Goal: Task Accomplishment & Management: Manage account settings

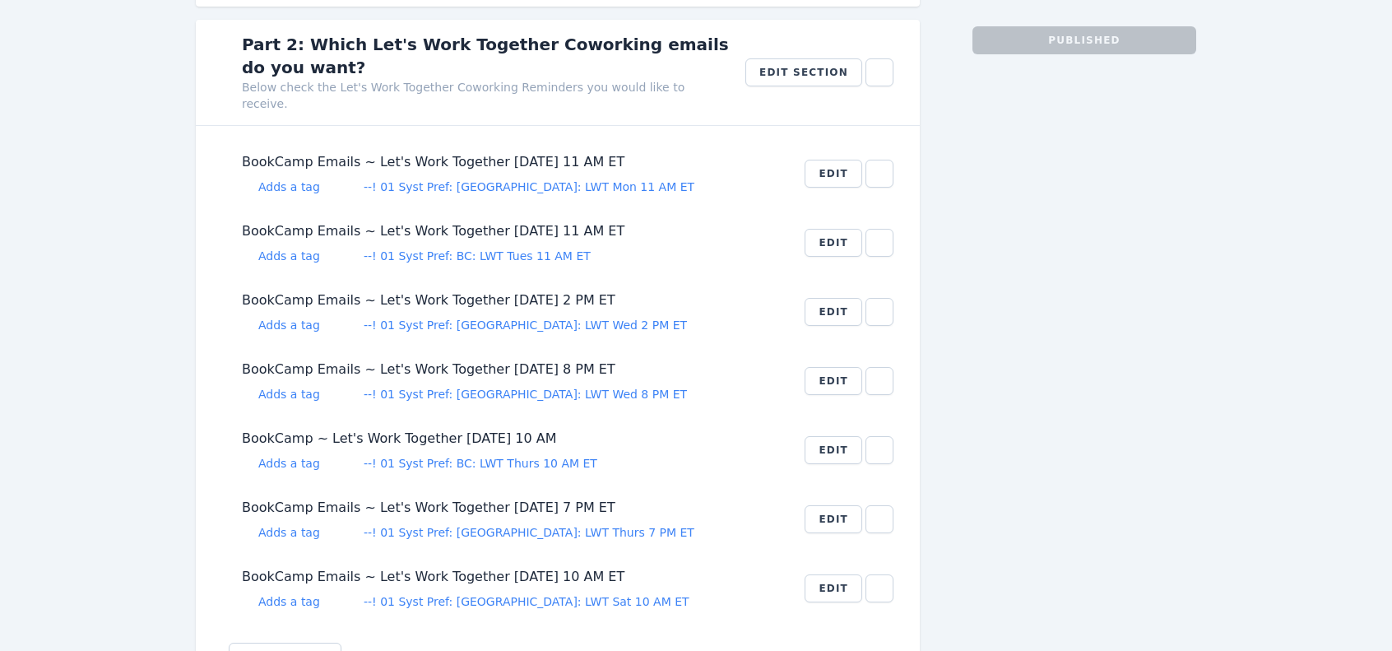
scroll to position [576, 0]
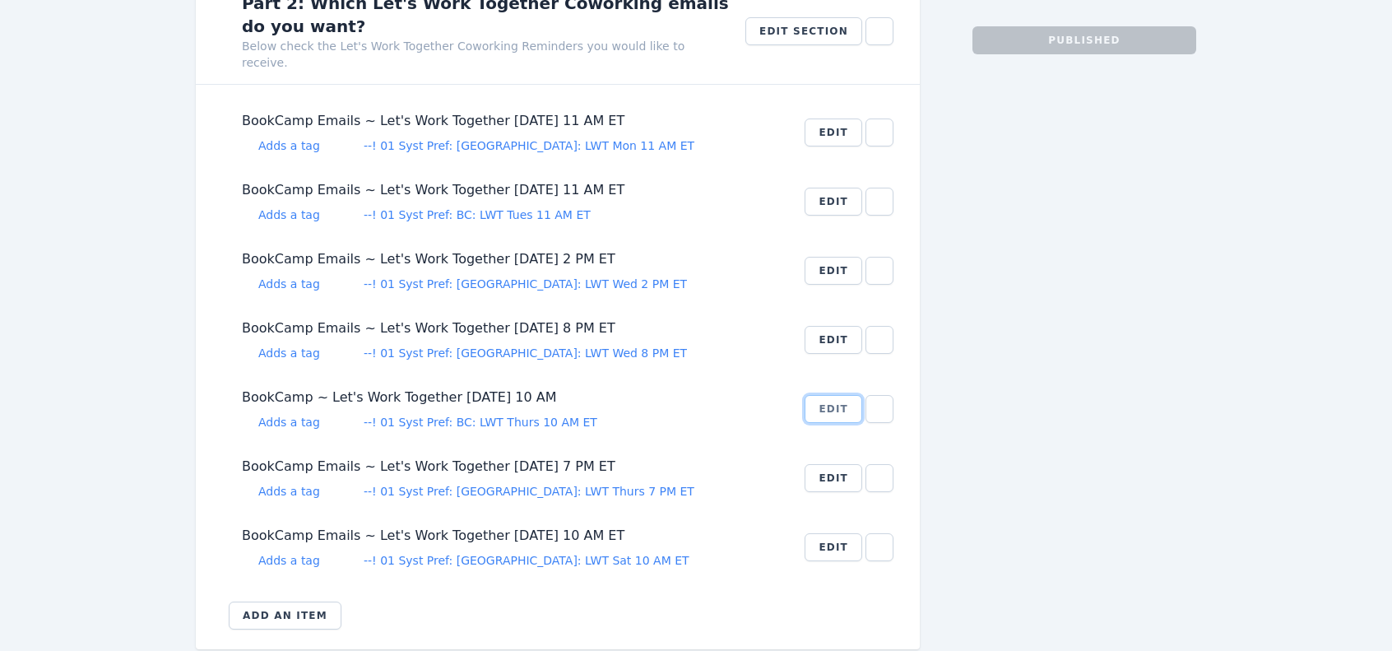
click at [836, 395] on button "Edit" at bounding box center [834, 409] width 58 height 28
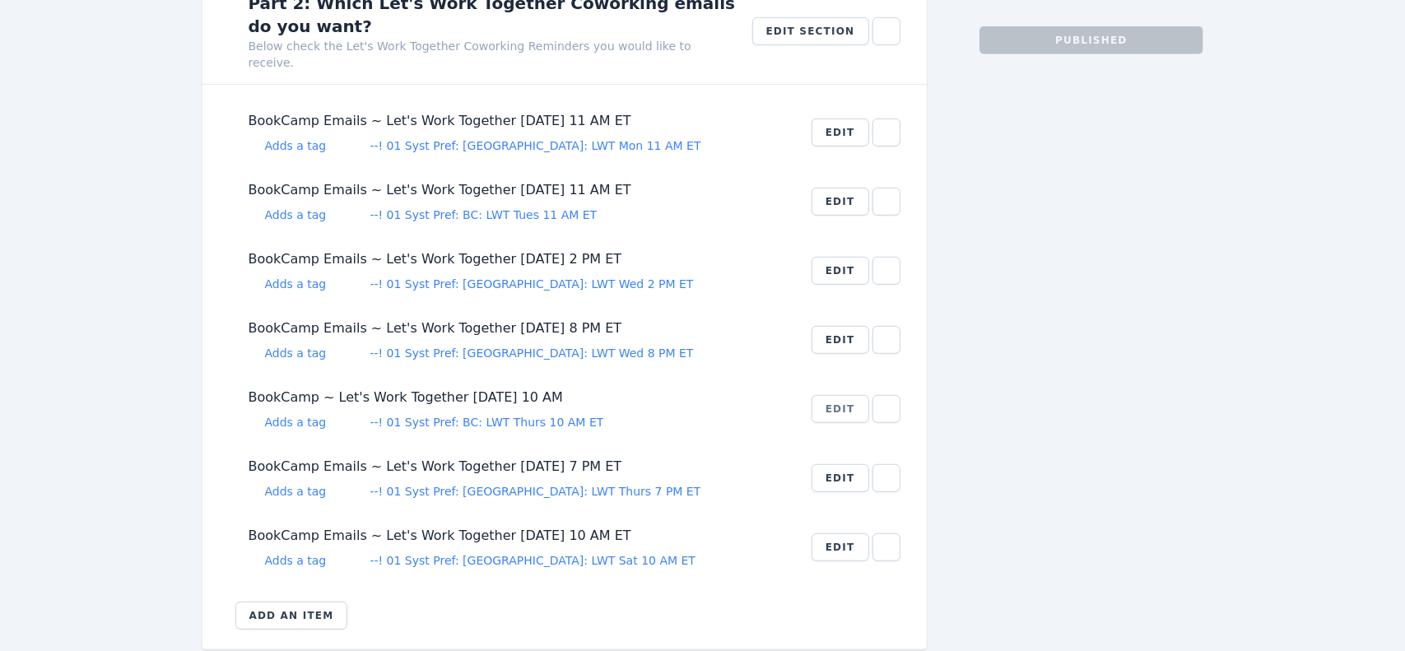
select select "232215"
select select "5416052"
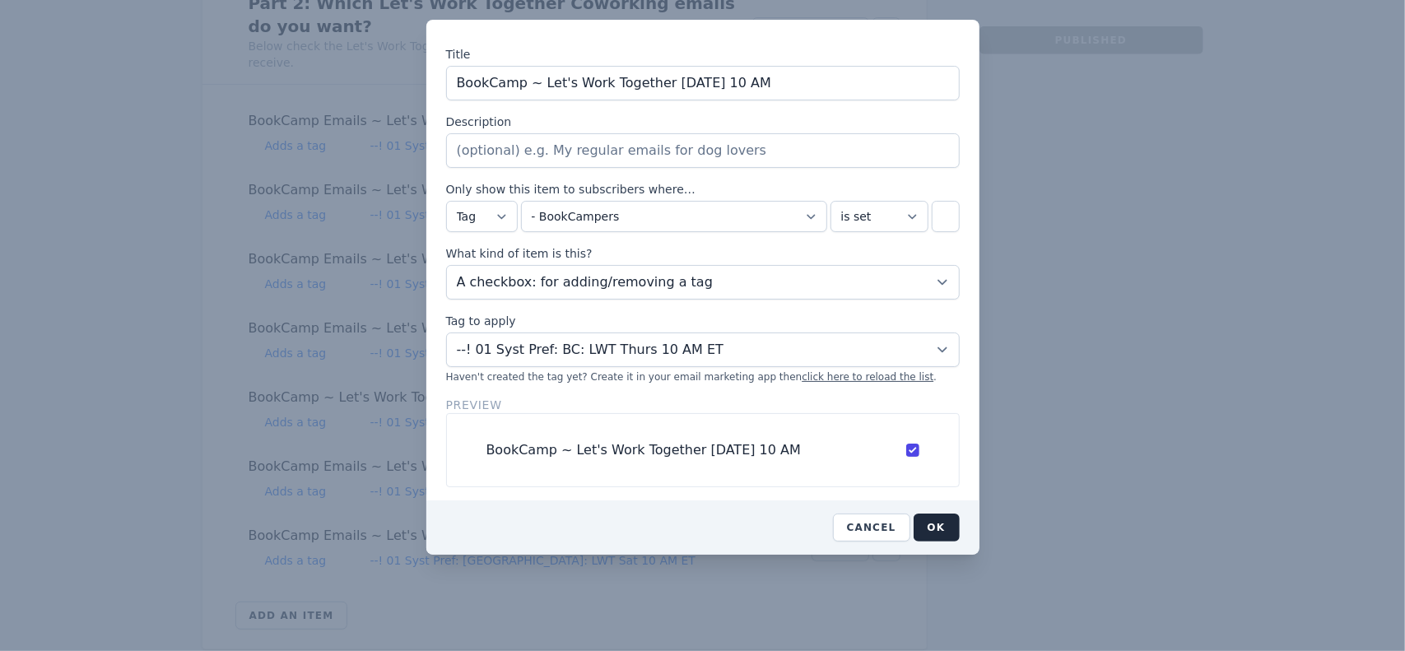
click at [657, 84] on input "BookCamp ~ Let's Work Together [DATE] 10 AM" at bounding box center [702, 83] width 513 height 35
type input "BookCamp ~ Let's Work Together [DATE] 6 PM"
click at [934, 345] on select "! -A BC [PERSON_NAME] 20230914: 5 Questions Lead Magnet + 1Click Registration !…" at bounding box center [702, 349] width 513 height 35
select select "11165940"
click at [446, 332] on select "! -A BC [PERSON_NAME] 20230914: 5 Questions Lead Magnet + 1Click Registration !…" at bounding box center [702, 349] width 513 height 35
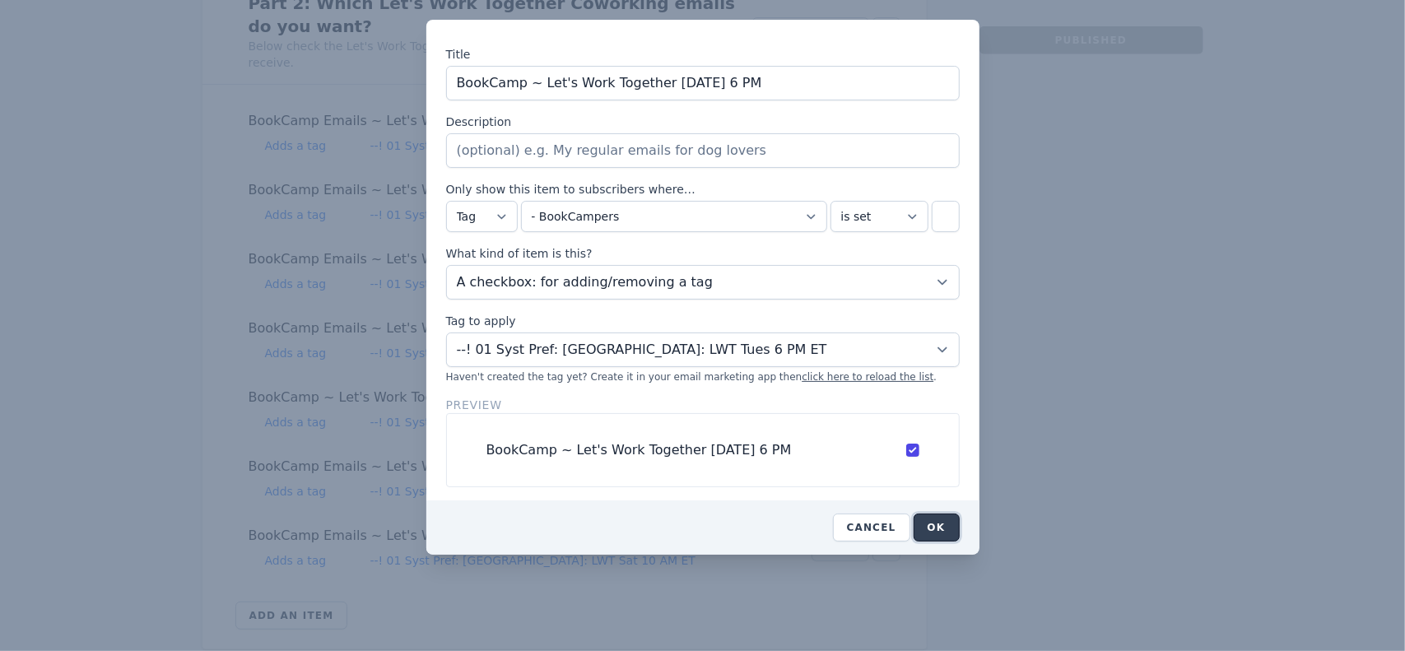
click at [936, 521] on button "OK" at bounding box center [936, 527] width 46 height 28
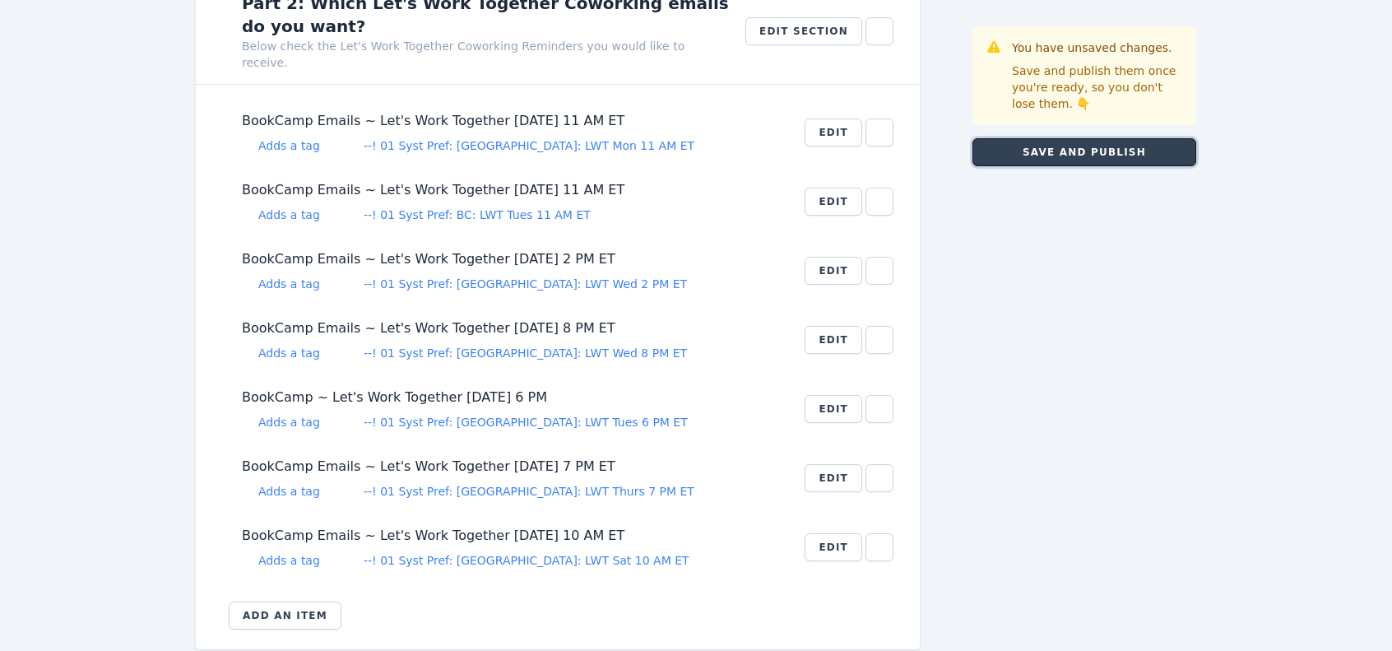
click at [1092, 149] on button "Save and publish" at bounding box center [1085, 152] width 224 height 28
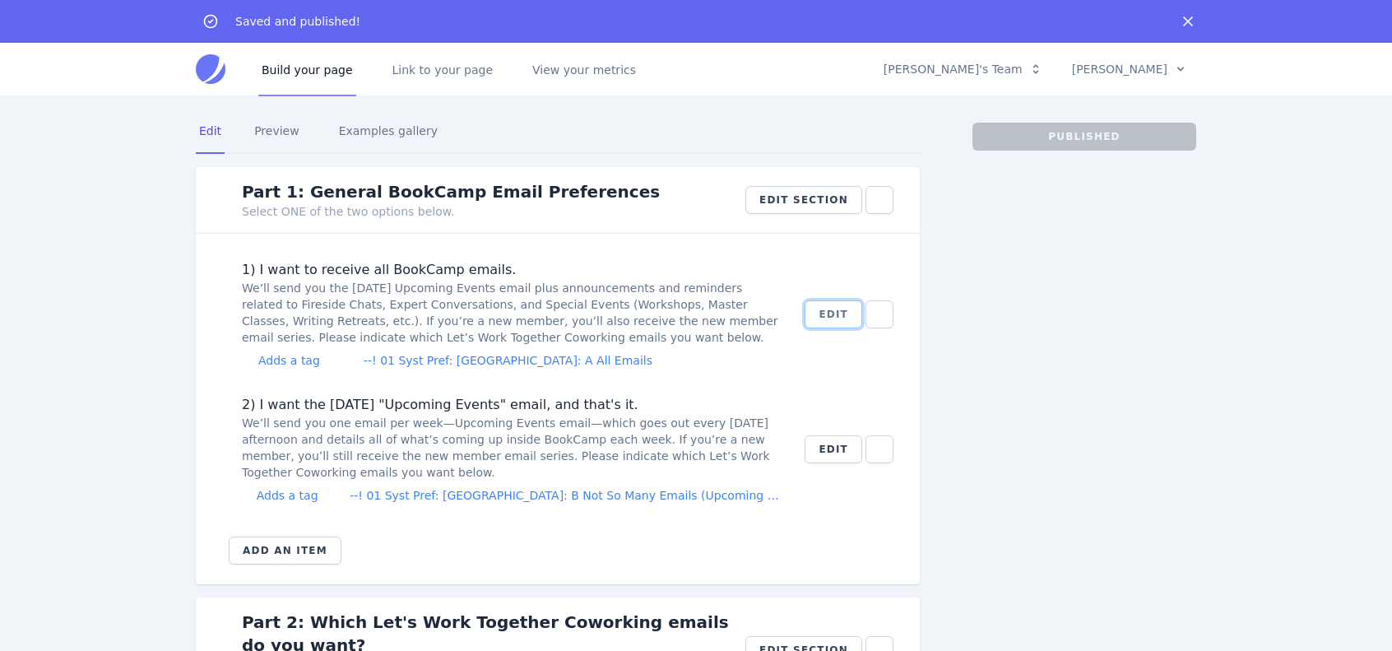
click at [832, 309] on button "Edit" at bounding box center [834, 314] width 58 height 28
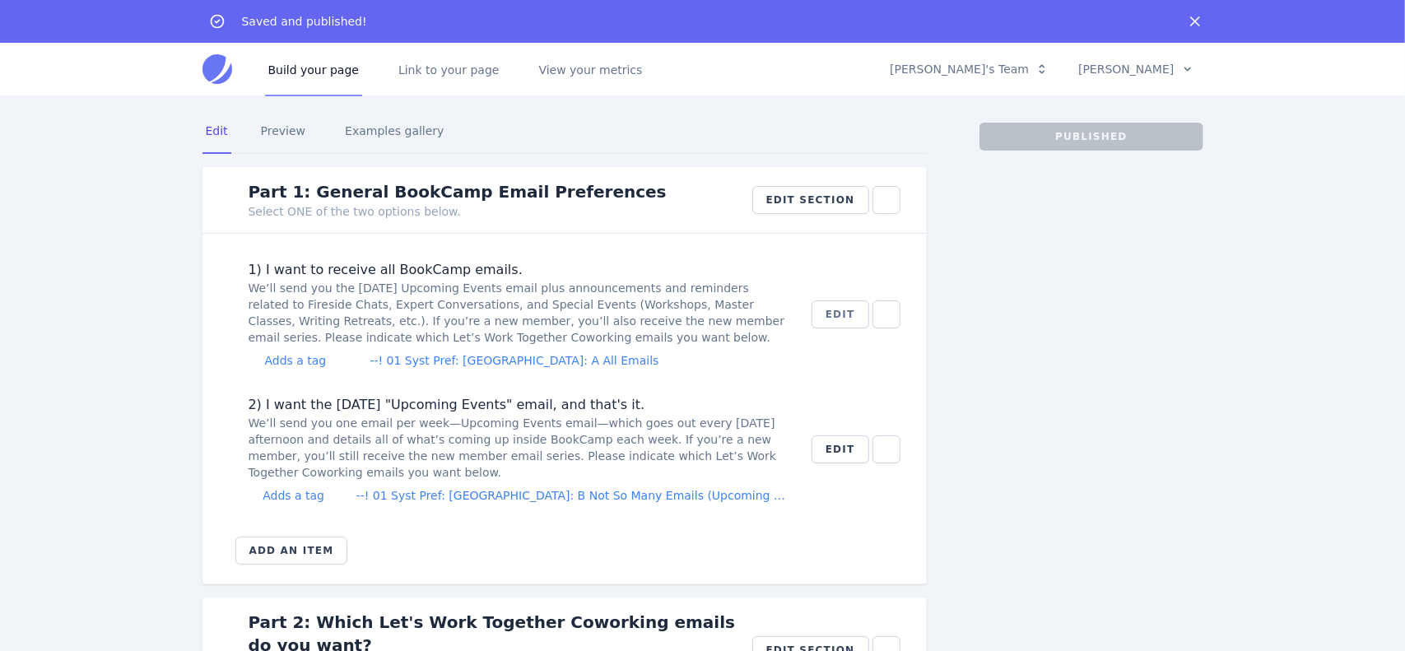
select select "232215"
select select "4609723"
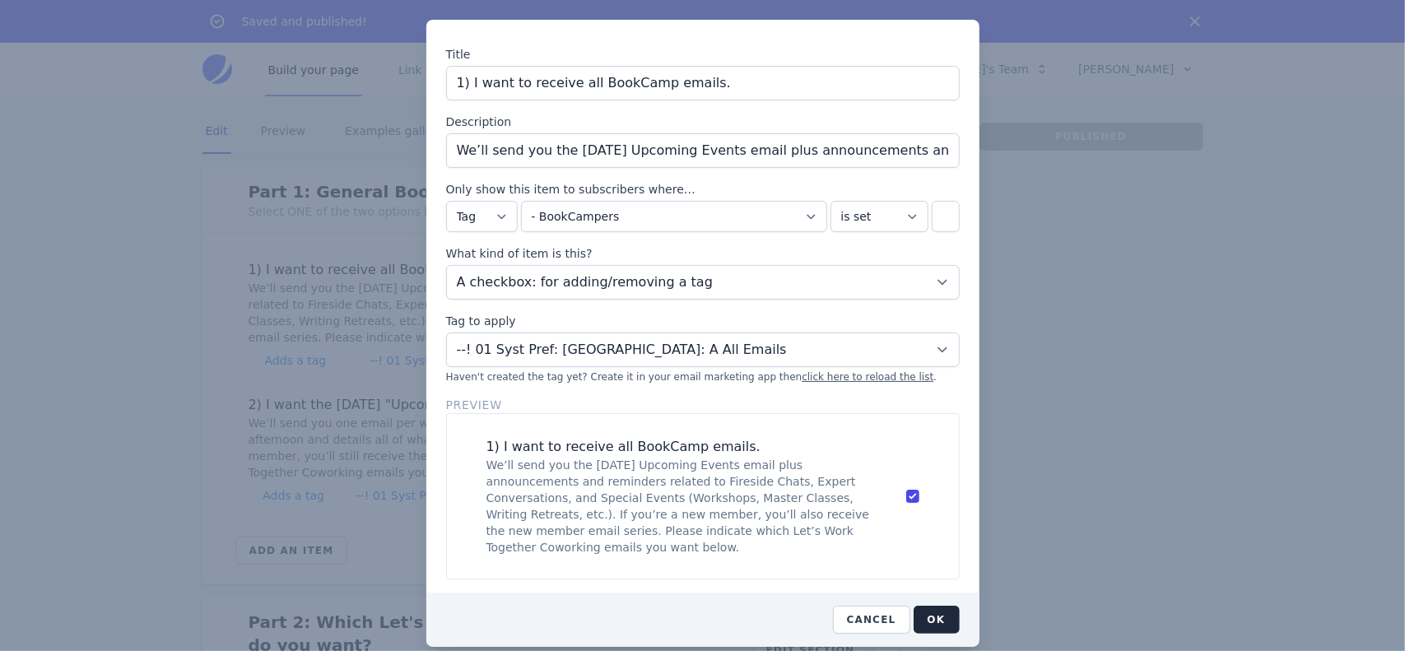
click at [1041, 351] on div at bounding box center [702, 325] width 1405 height 651
click at [868, 606] on button "Cancel" at bounding box center [871, 620] width 77 height 28
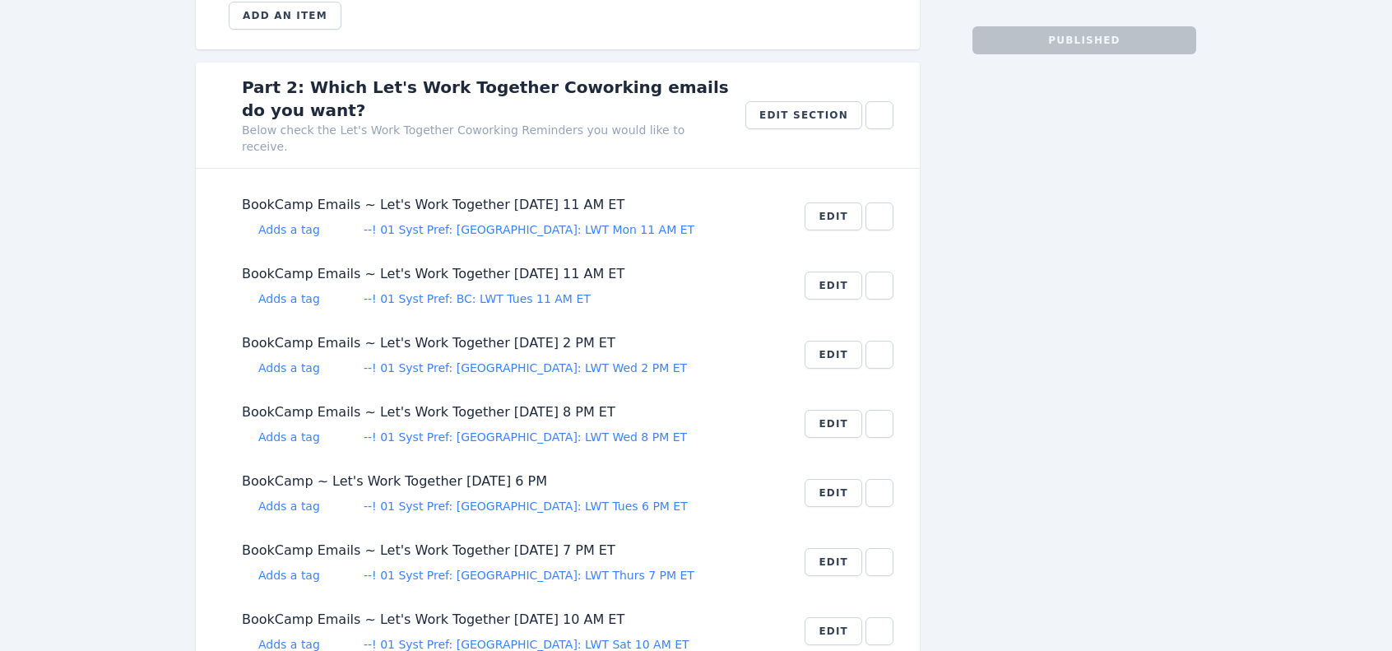
scroll to position [576, 0]
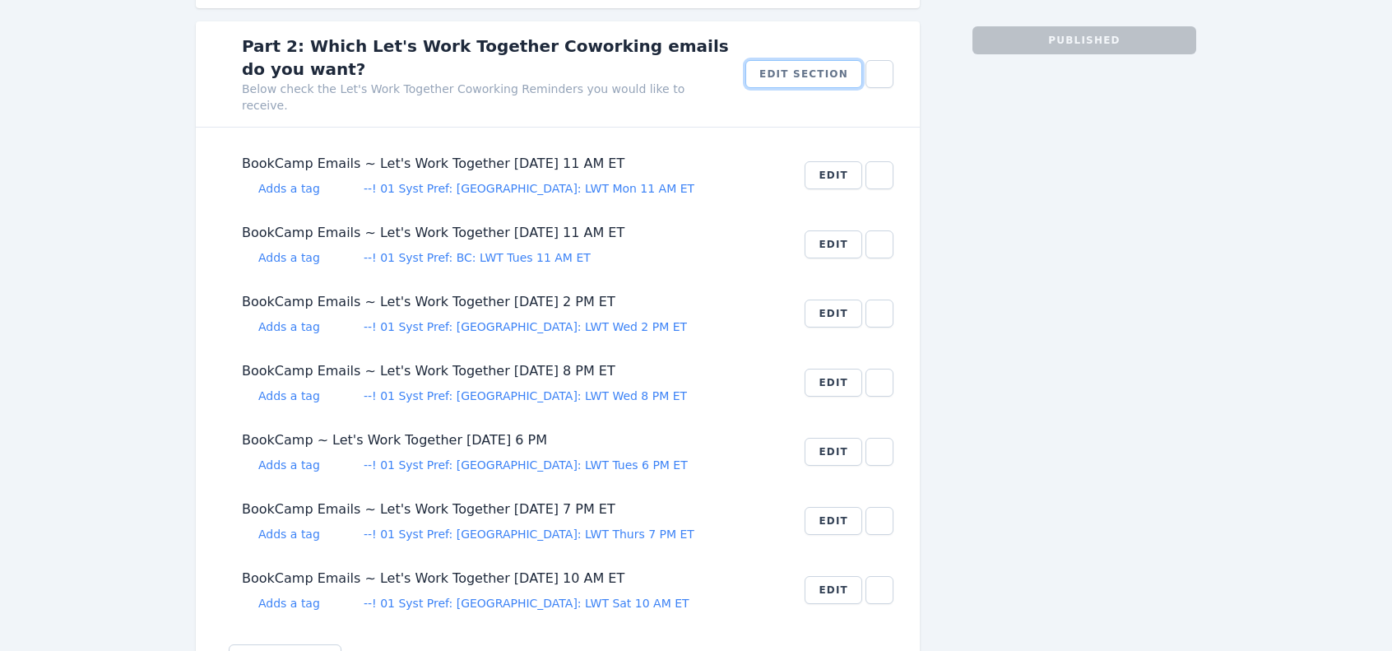
click at [802, 60] on button "Edit section" at bounding box center [803, 74] width 117 height 28
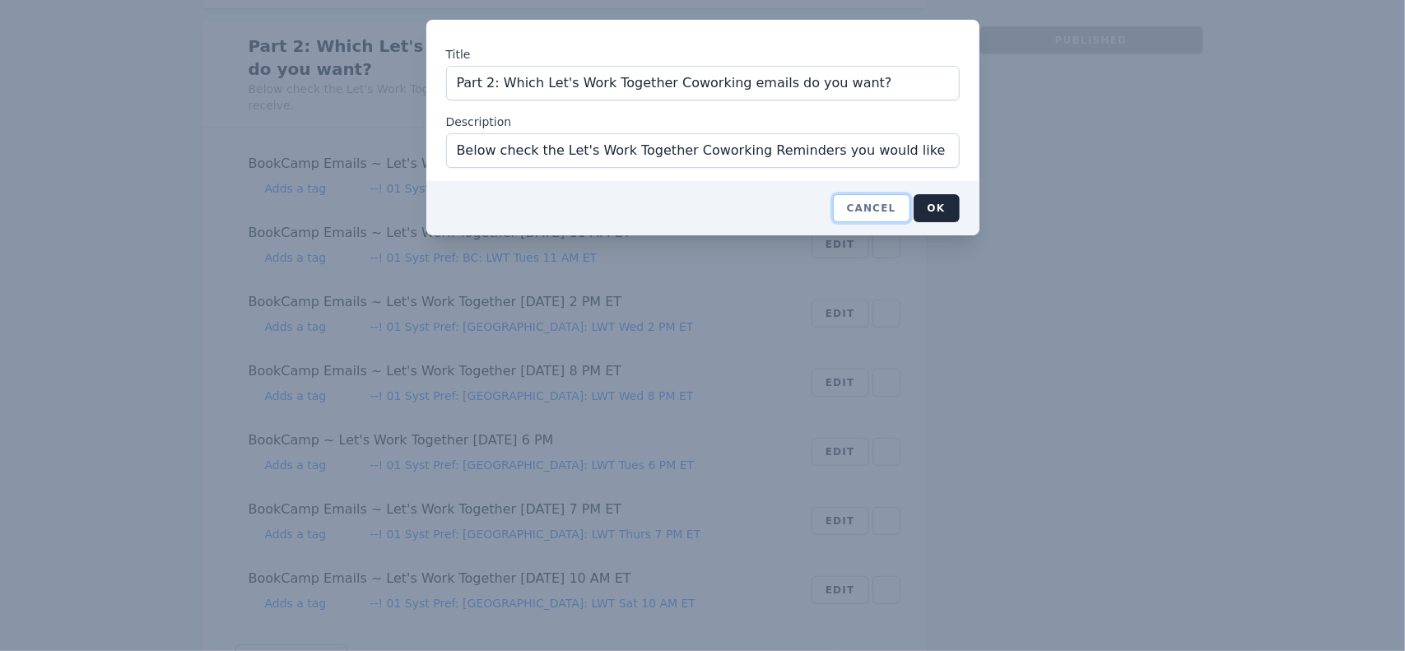
click at [885, 205] on button "Cancel" at bounding box center [871, 208] width 77 height 28
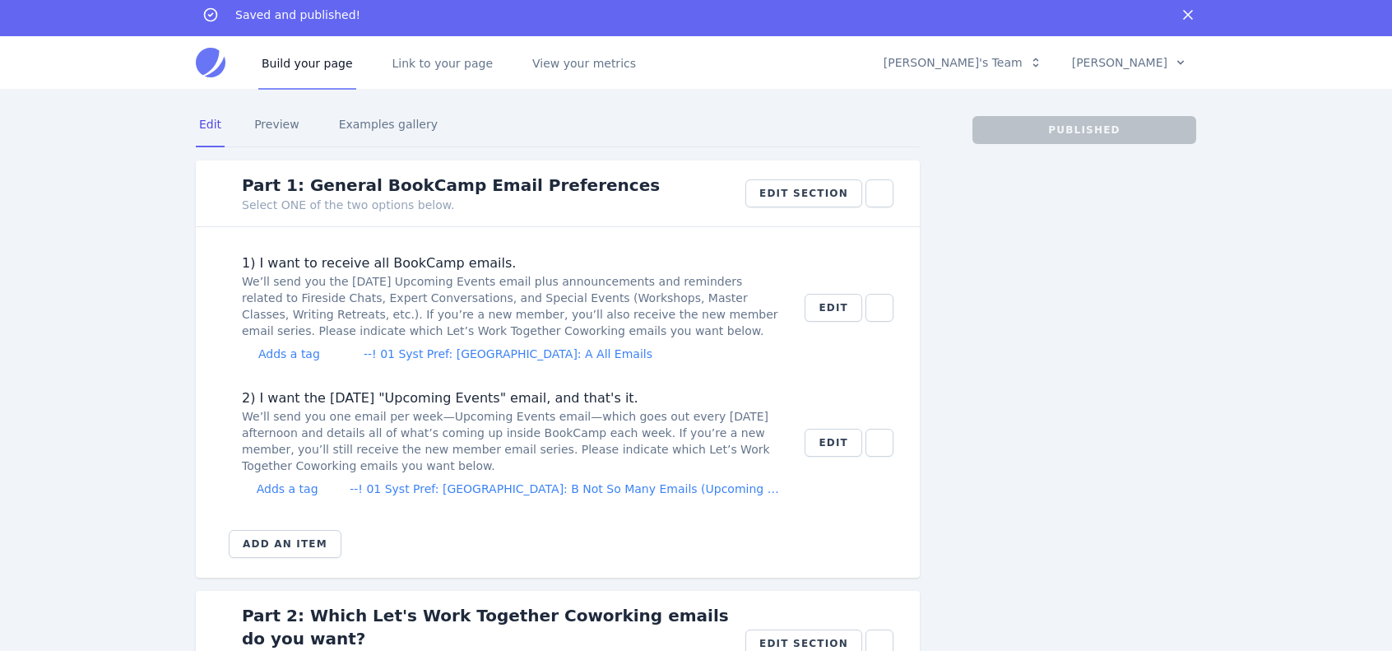
scroll to position [0, 0]
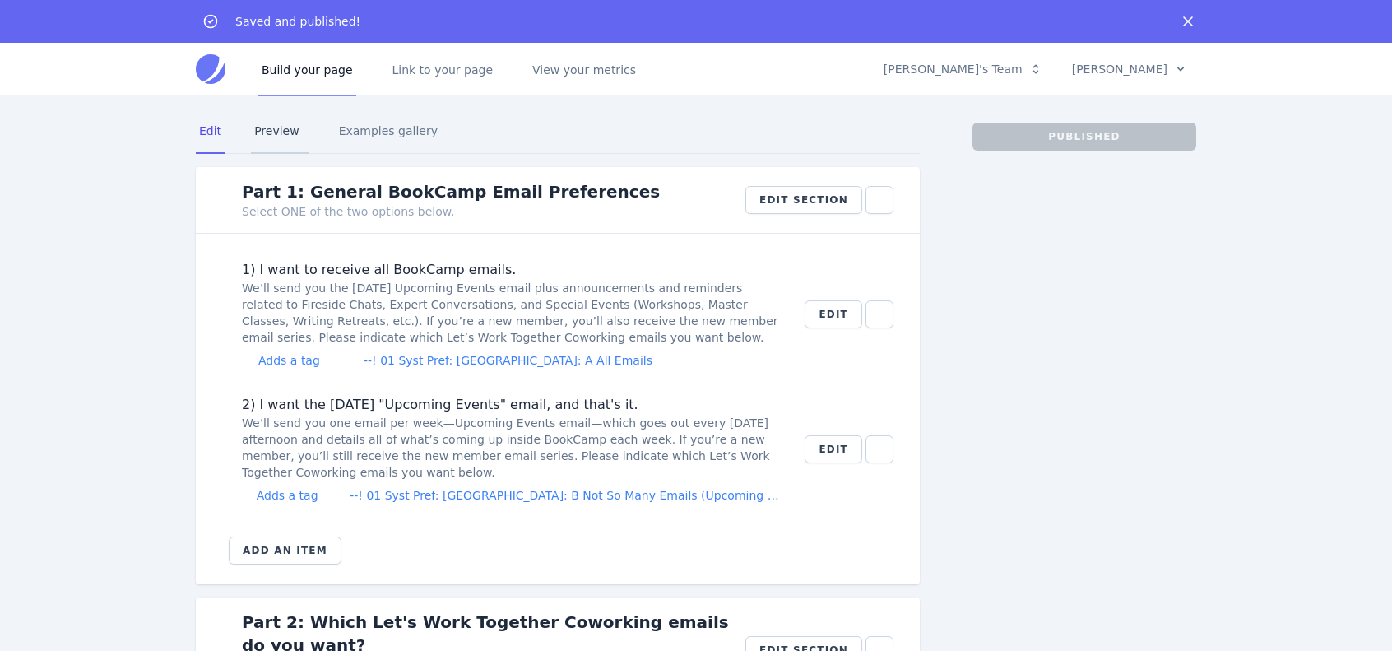
click at [273, 132] on link "Preview" at bounding box center [280, 131] width 58 height 44
click at [631, 127] on nav "Edit Preview Examples gallery" at bounding box center [558, 131] width 724 height 44
click at [421, 69] on link "Link to your page" at bounding box center [443, 69] width 108 height 54
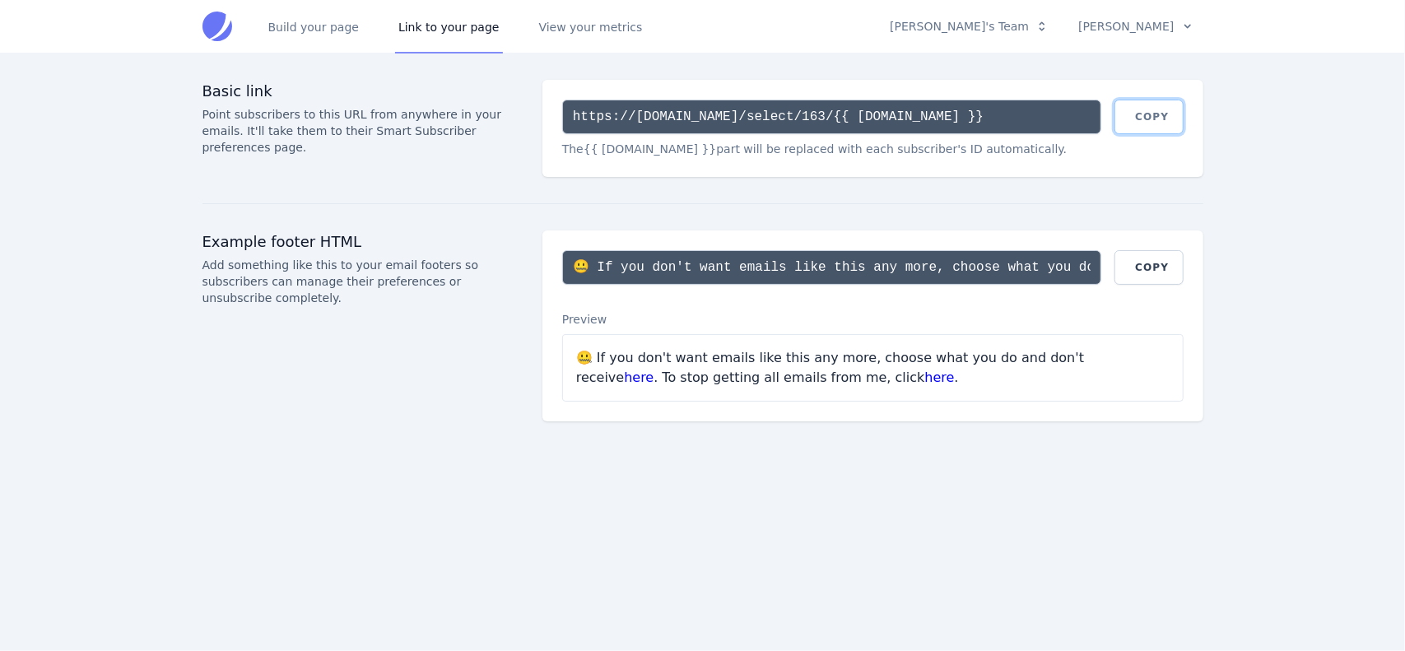
click at [1148, 114] on button "Copy" at bounding box center [1148, 117] width 68 height 35
click at [318, 21] on link "Build your page" at bounding box center [314, 26] width 98 height 54
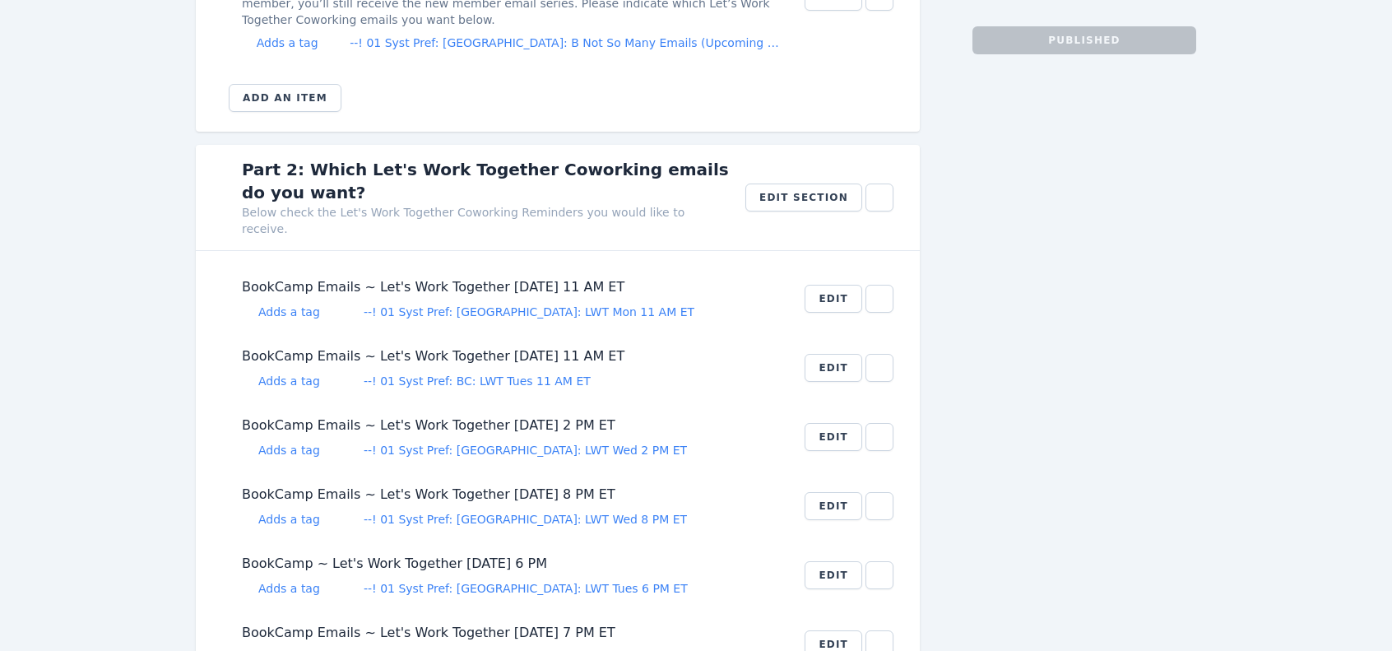
scroll to position [494, 0]
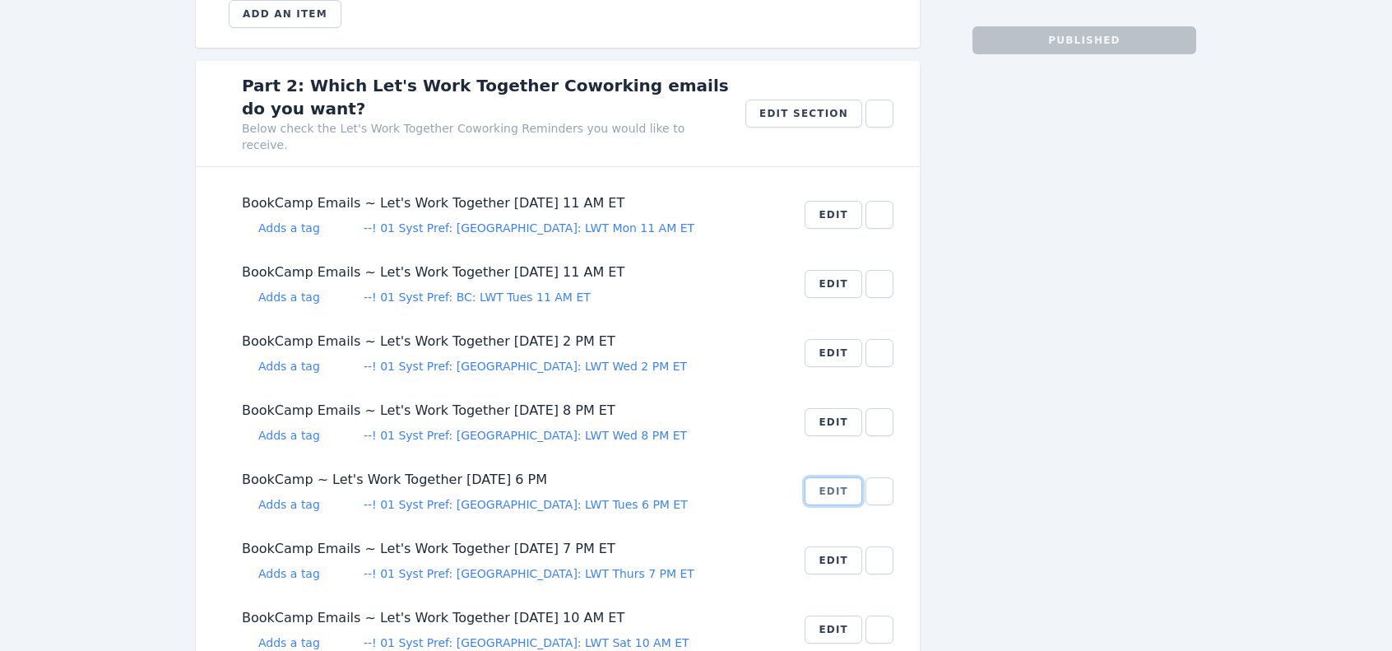
click at [829, 477] on button "Edit" at bounding box center [834, 491] width 58 height 28
select select "232215"
select select "11165940"
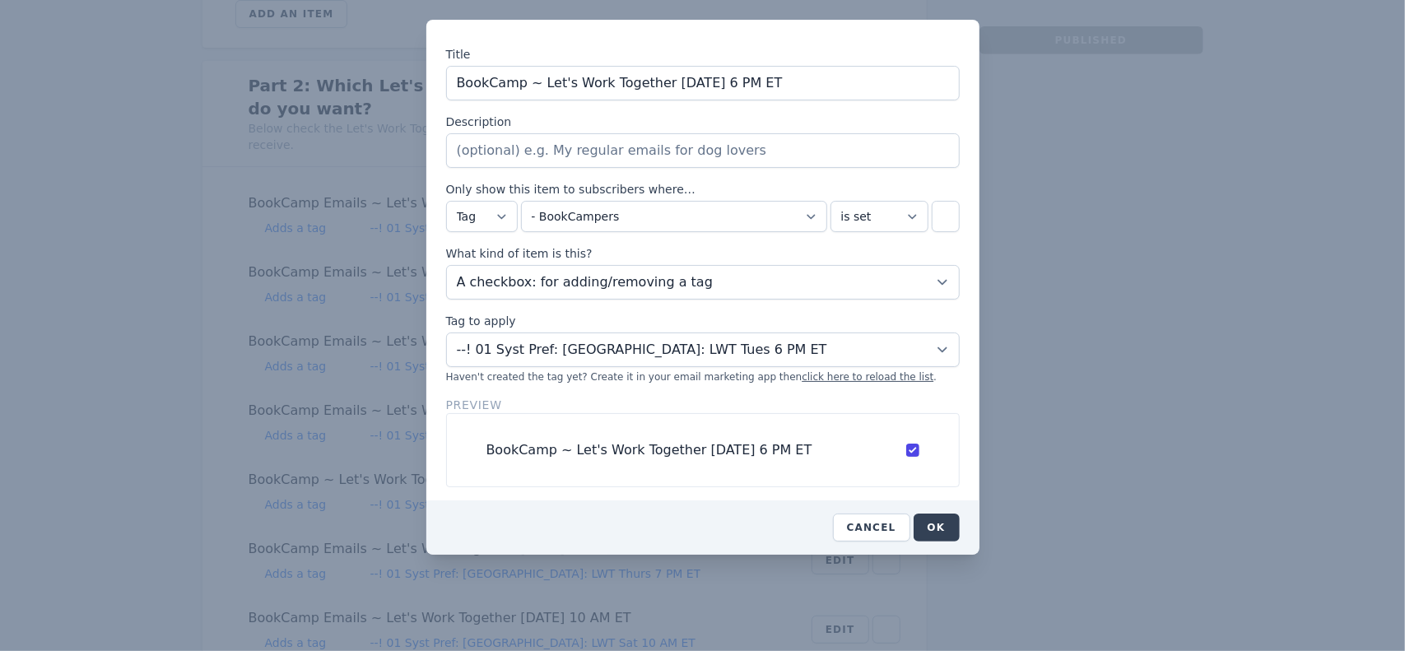
type input "BookCamp ~ Let's Work Together [DATE] 6 PM ET"
click at [936, 520] on button "OK" at bounding box center [936, 527] width 46 height 28
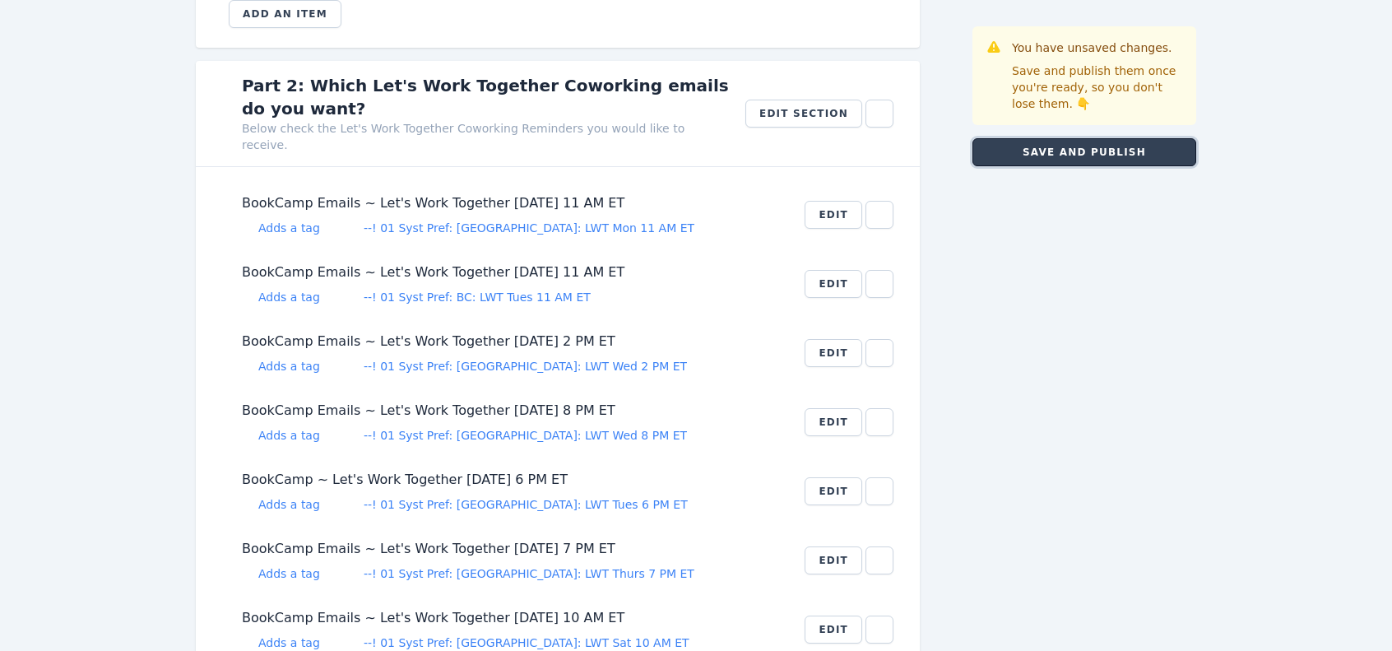
click at [1080, 153] on button "Save and publish" at bounding box center [1085, 152] width 224 height 28
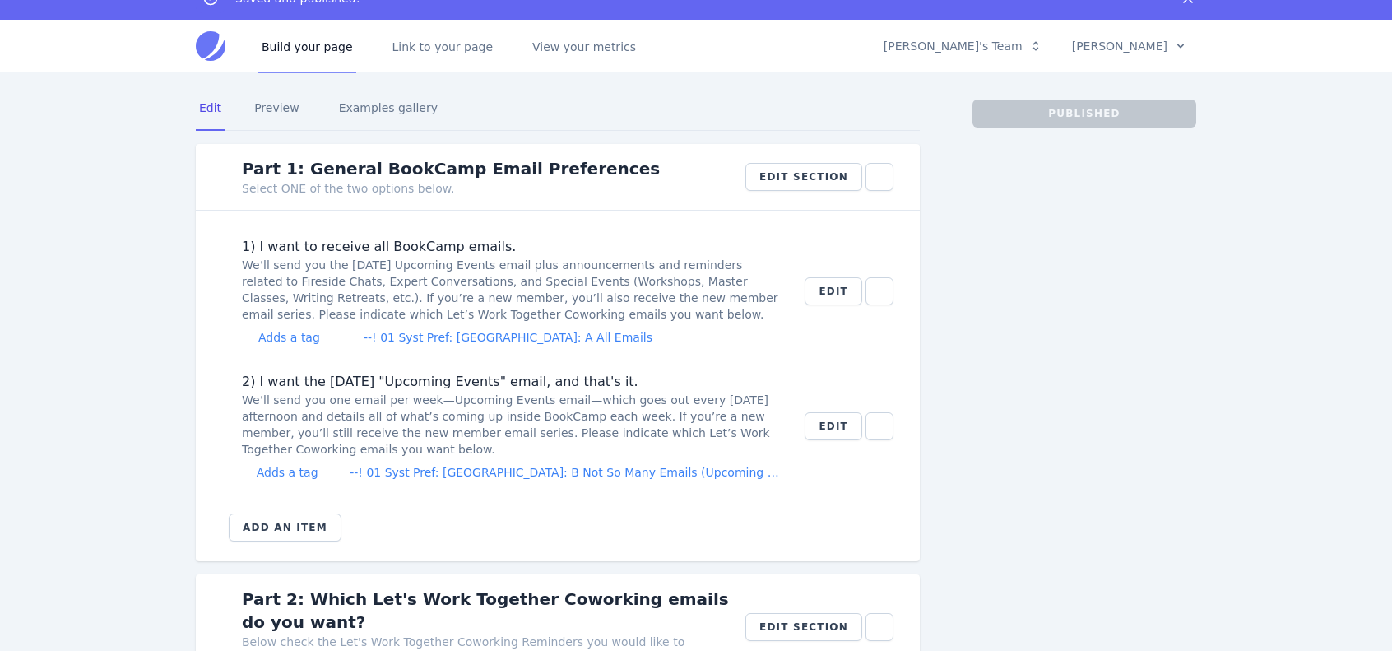
scroll to position [0, 0]
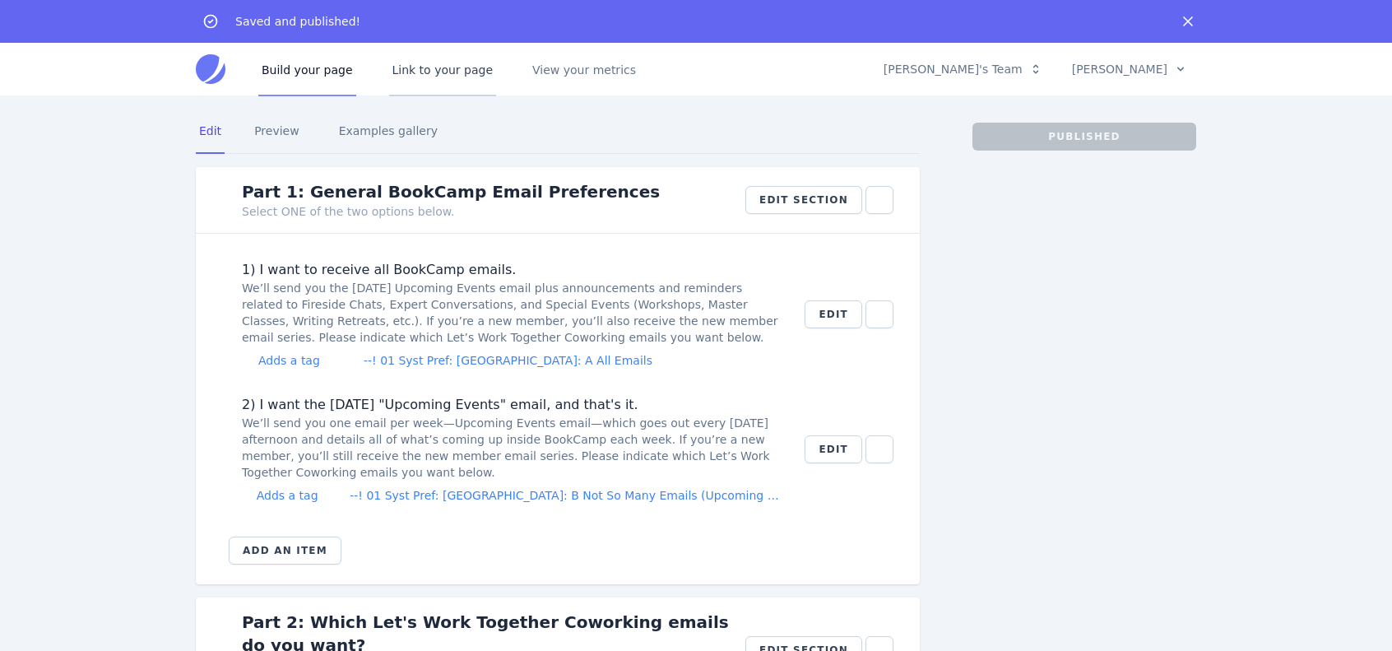
click at [439, 72] on link "Link to your page" at bounding box center [443, 69] width 108 height 54
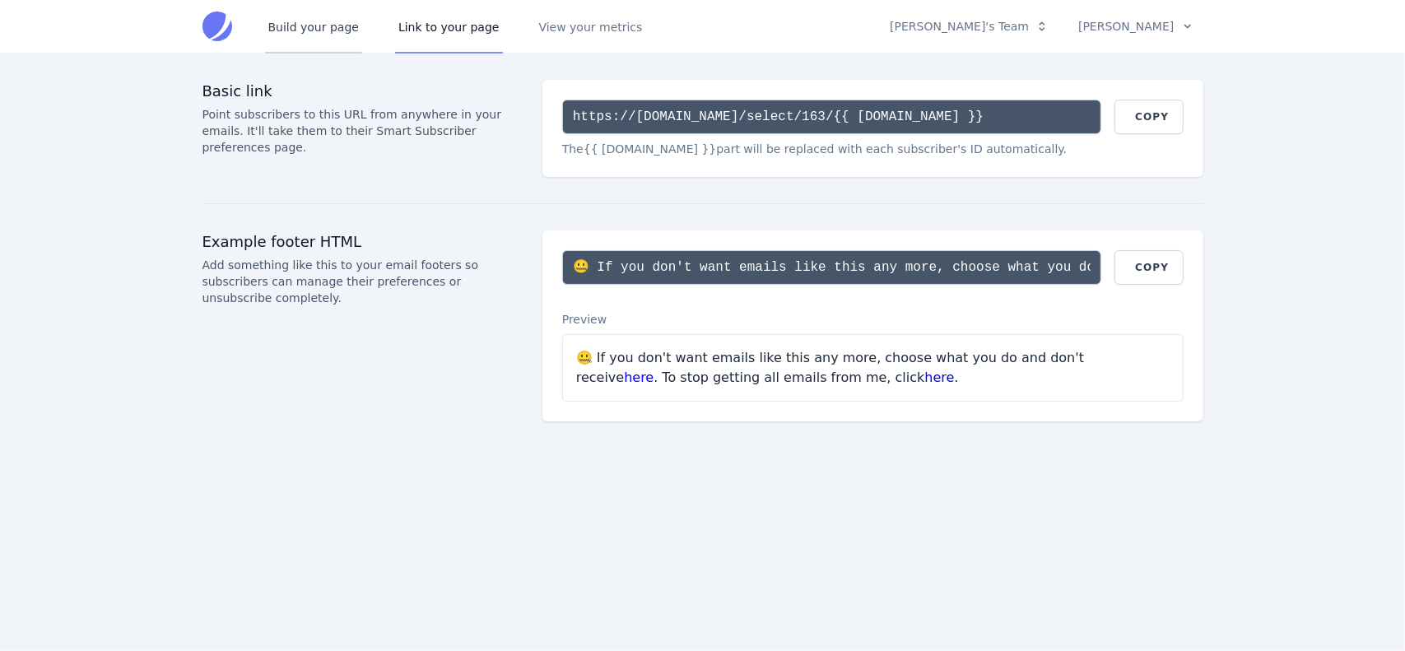
click at [309, 29] on link "Build your page" at bounding box center [314, 26] width 98 height 54
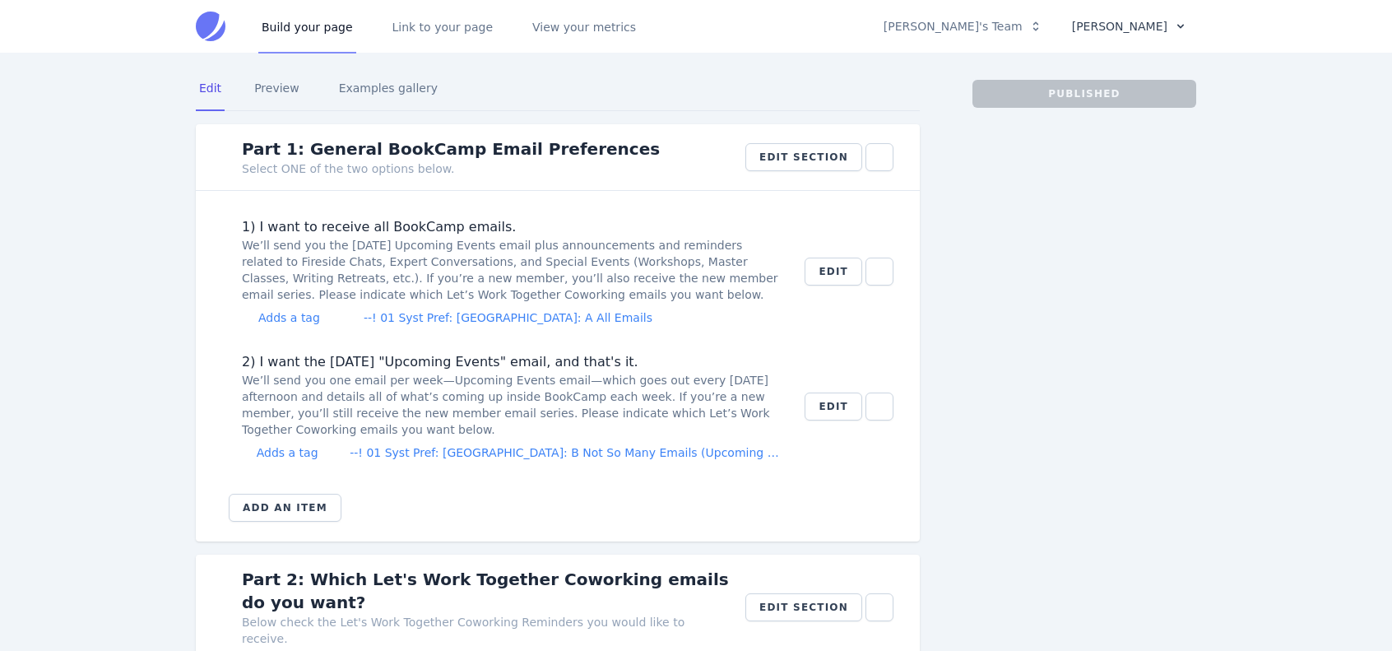
click at [1135, 30] on button "[PERSON_NAME]" at bounding box center [1128, 26] width 135 height 28
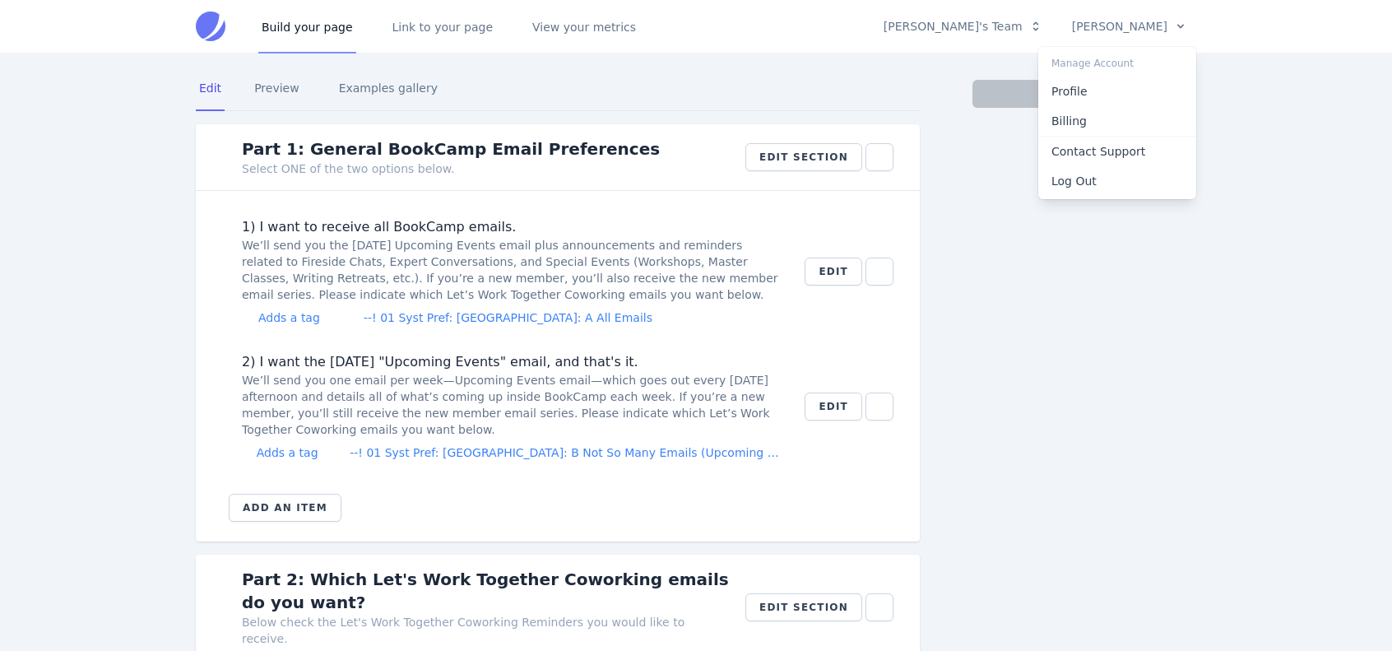
click at [996, 410] on div at bounding box center [696, 325] width 1392 height 651
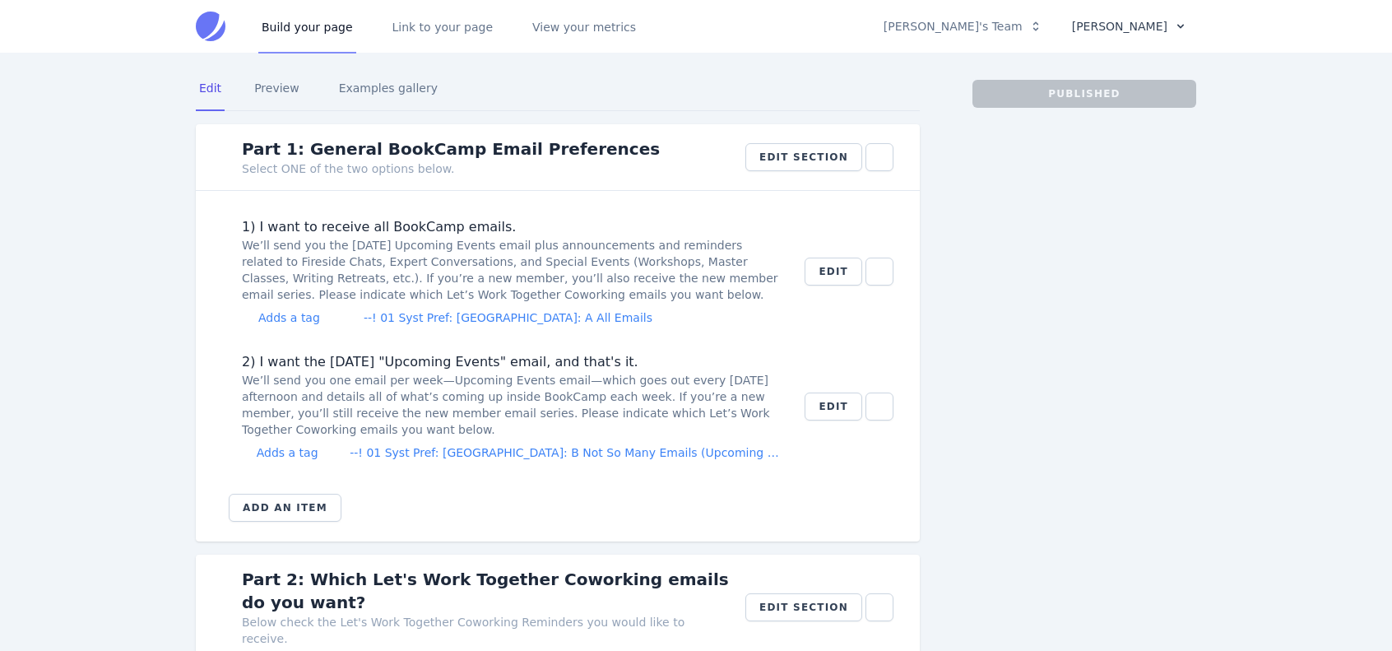
click at [1131, 28] on button "[PERSON_NAME]" at bounding box center [1128, 26] width 135 height 28
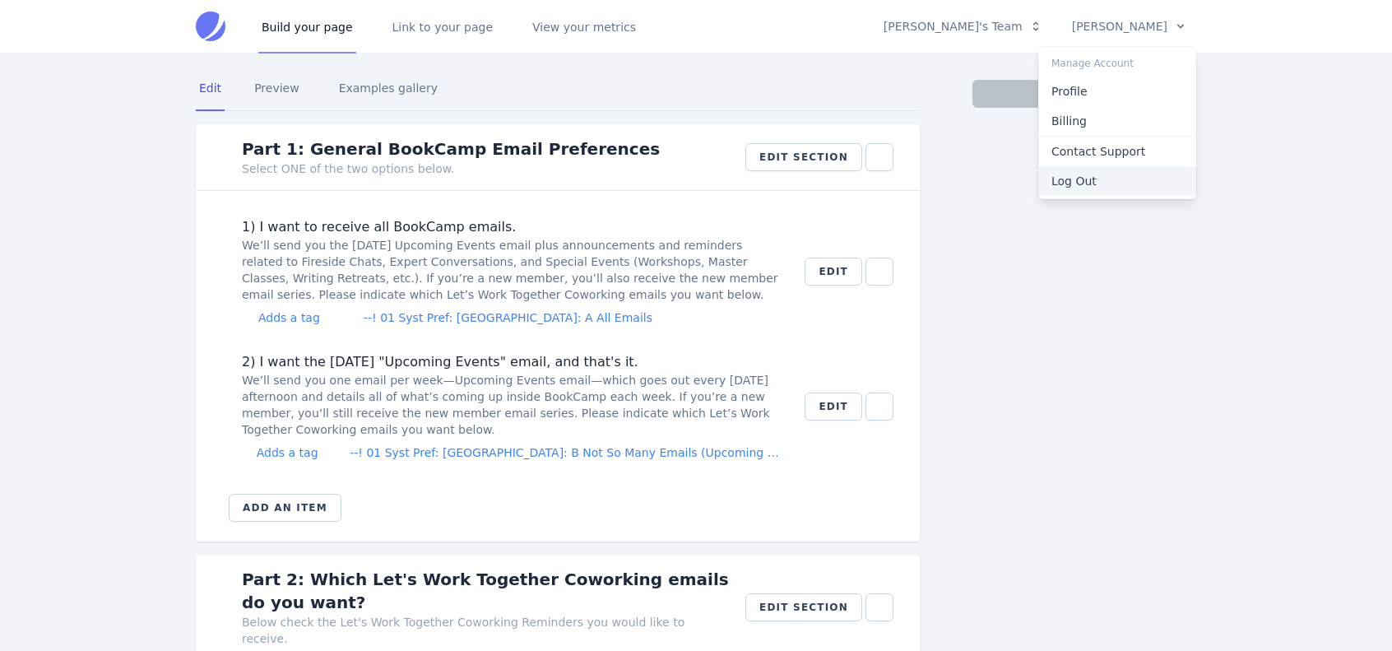
click at [1078, 183] on button "Log Out" at bounding box center [1117, 181] width 158 height 30
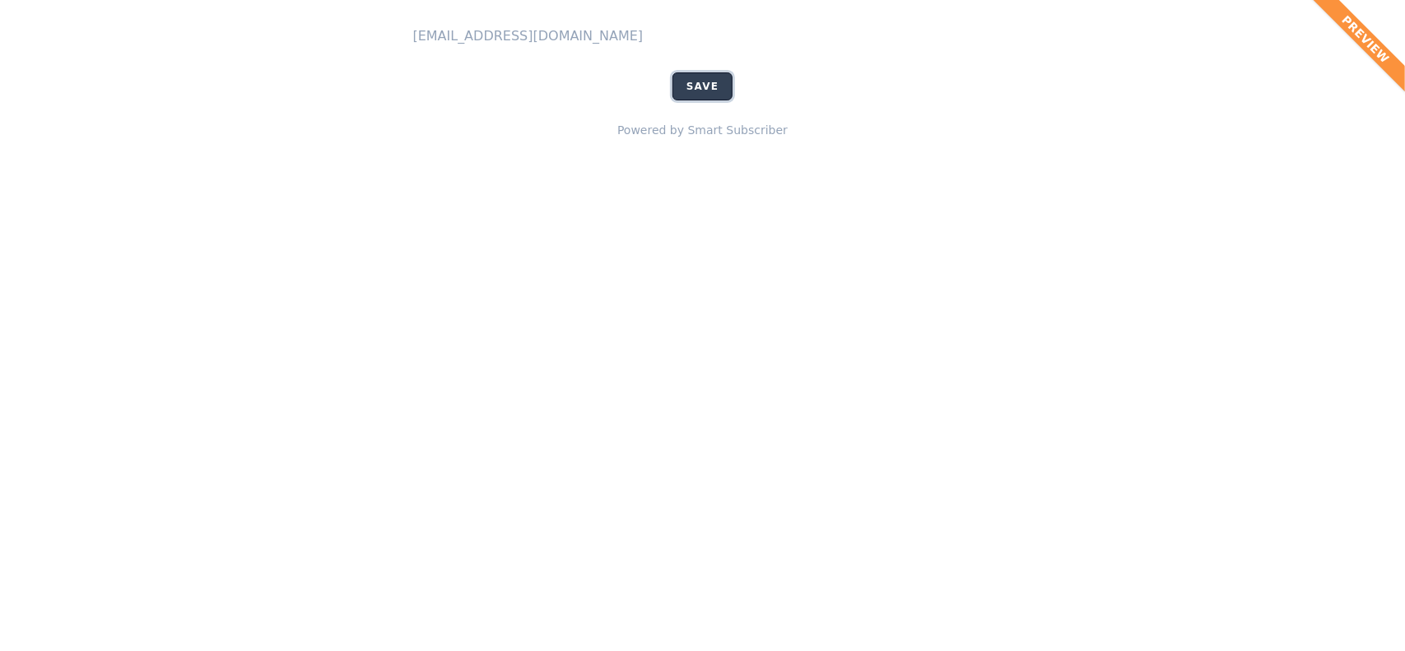
click at [707, 90] on span "Save" at bounding box center [702, 86] width 32 height 13
